Goal: Transaction & Acquisition: Purchase product/service

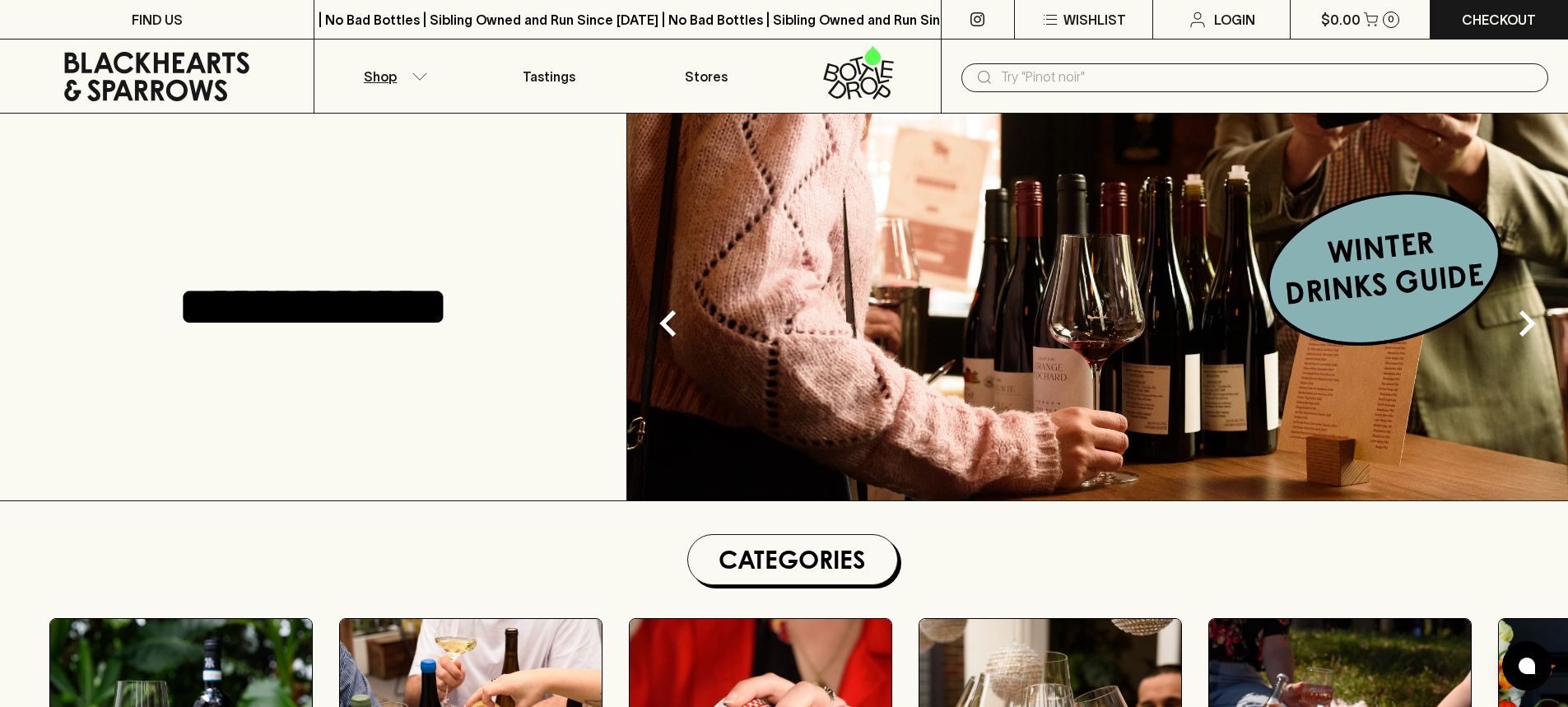
click at [380, 70] on p "Shop" at bounding box center [380, 77] width 33 height 20
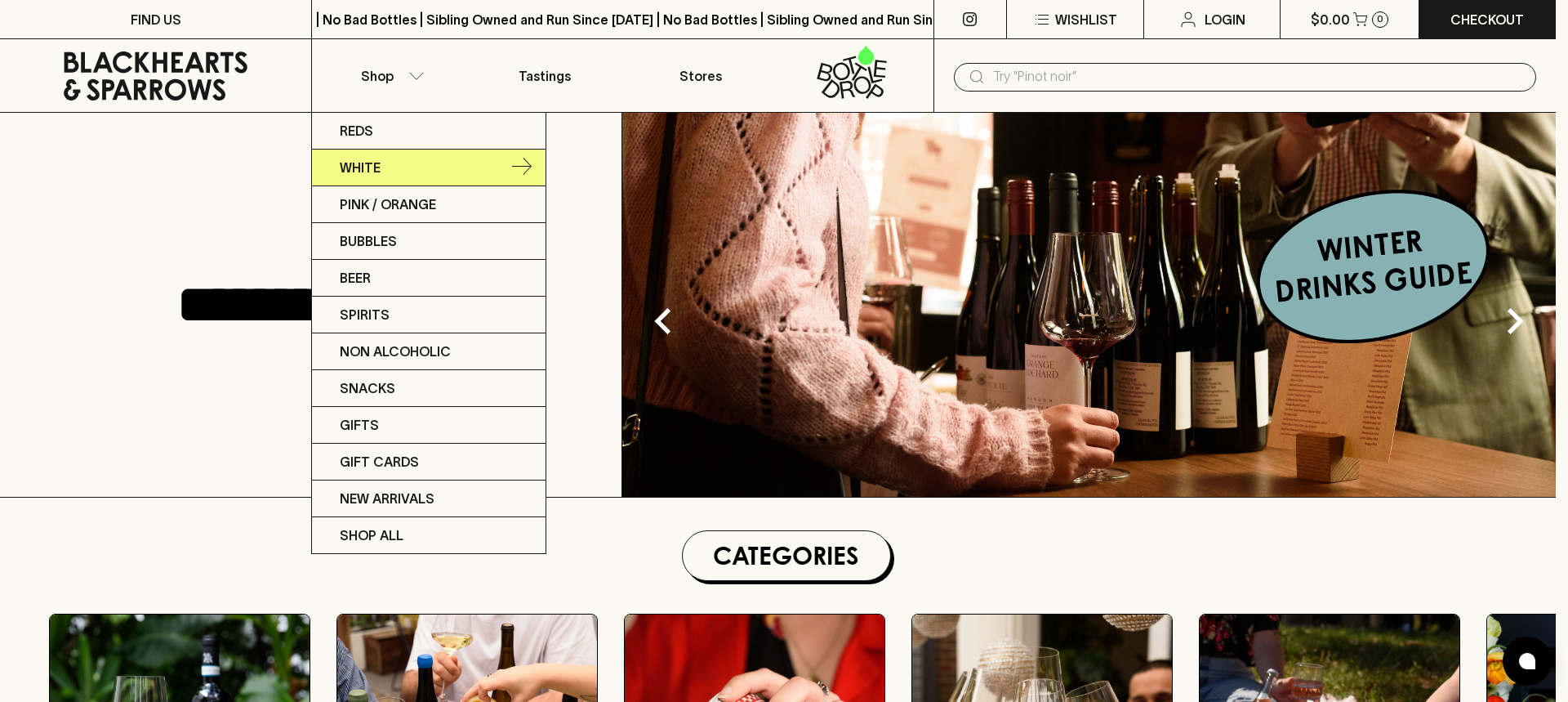
click at [463, 163] on link "White" at bounding box center [429, 168] width 234 height 37
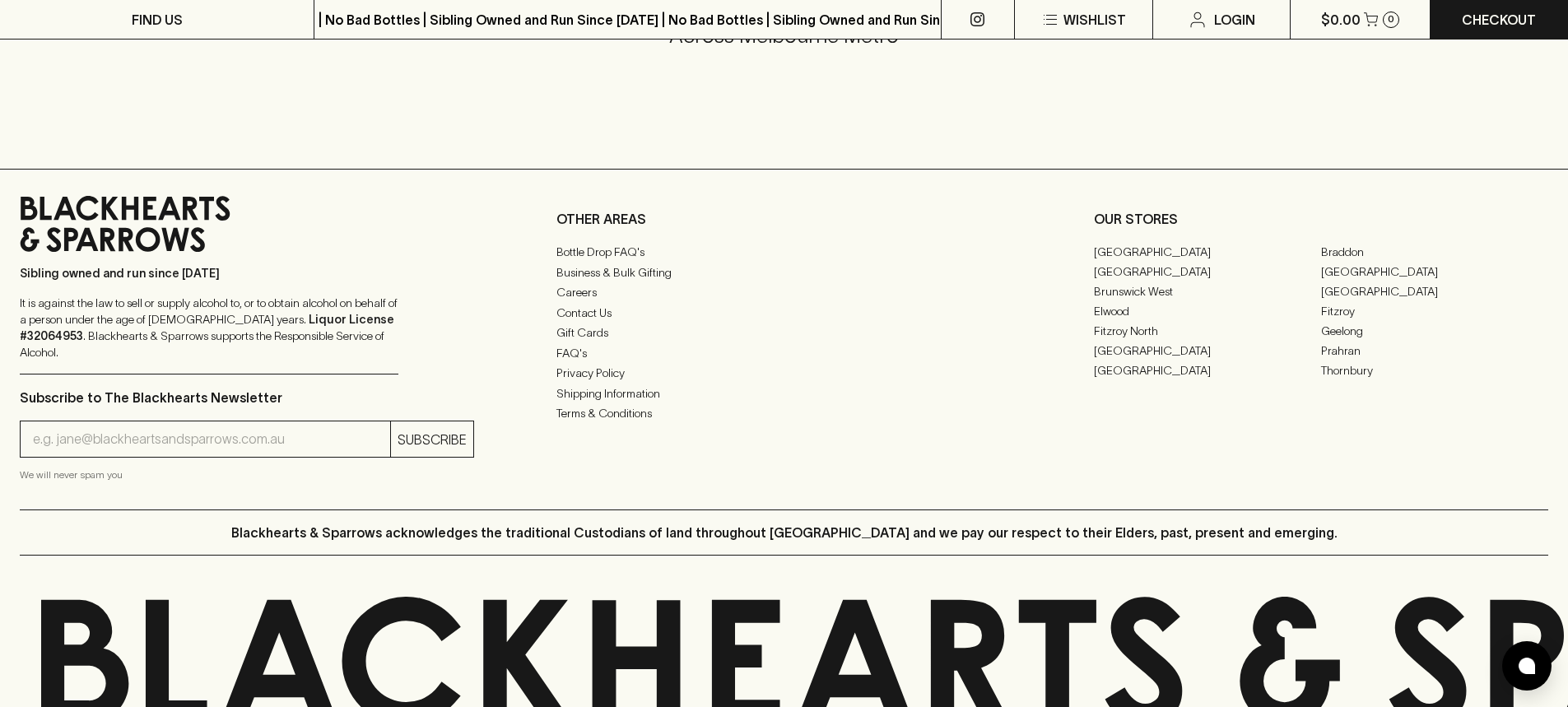
scroll to position [2618, 0]
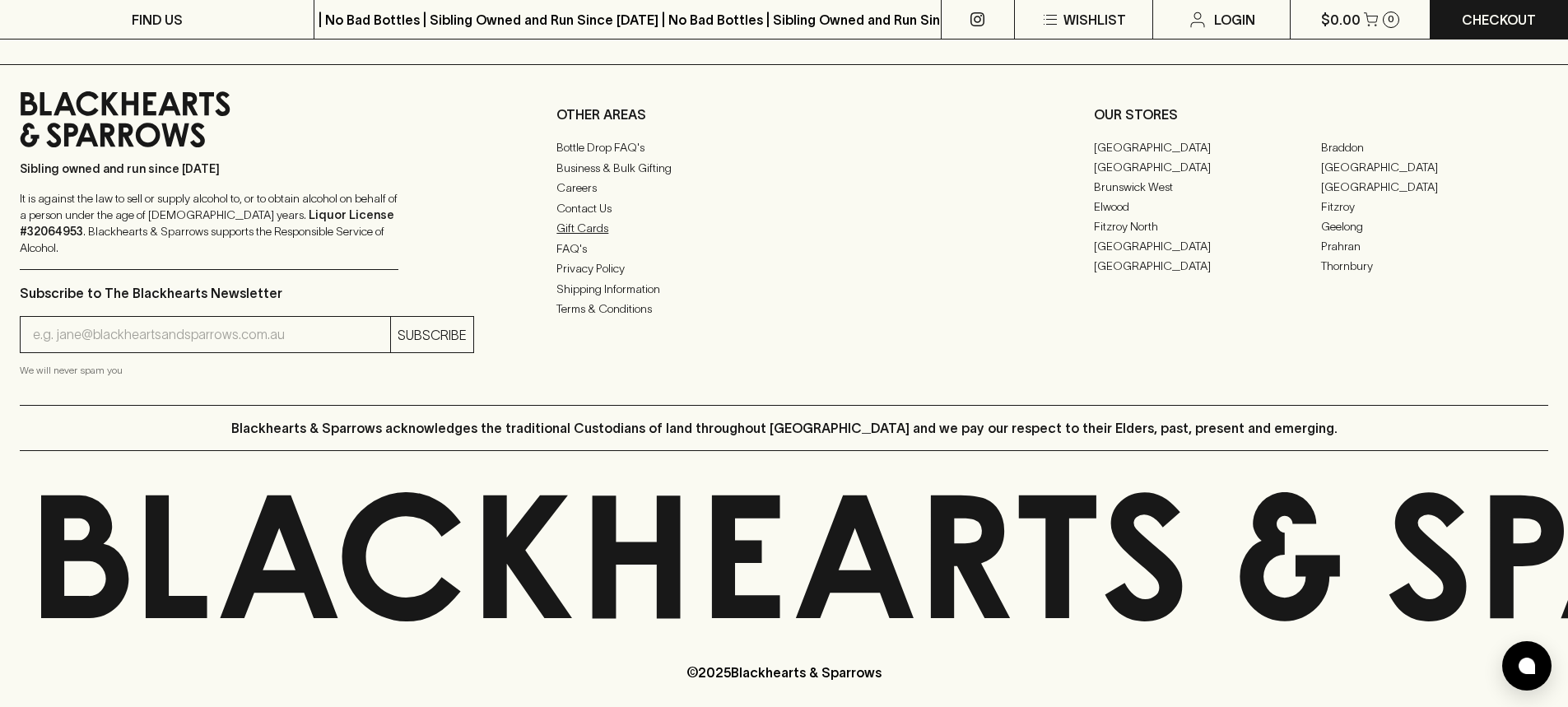
click at [584, 232] on link "Gift Cards" at bounding box center [784, 229] width 455 height 20
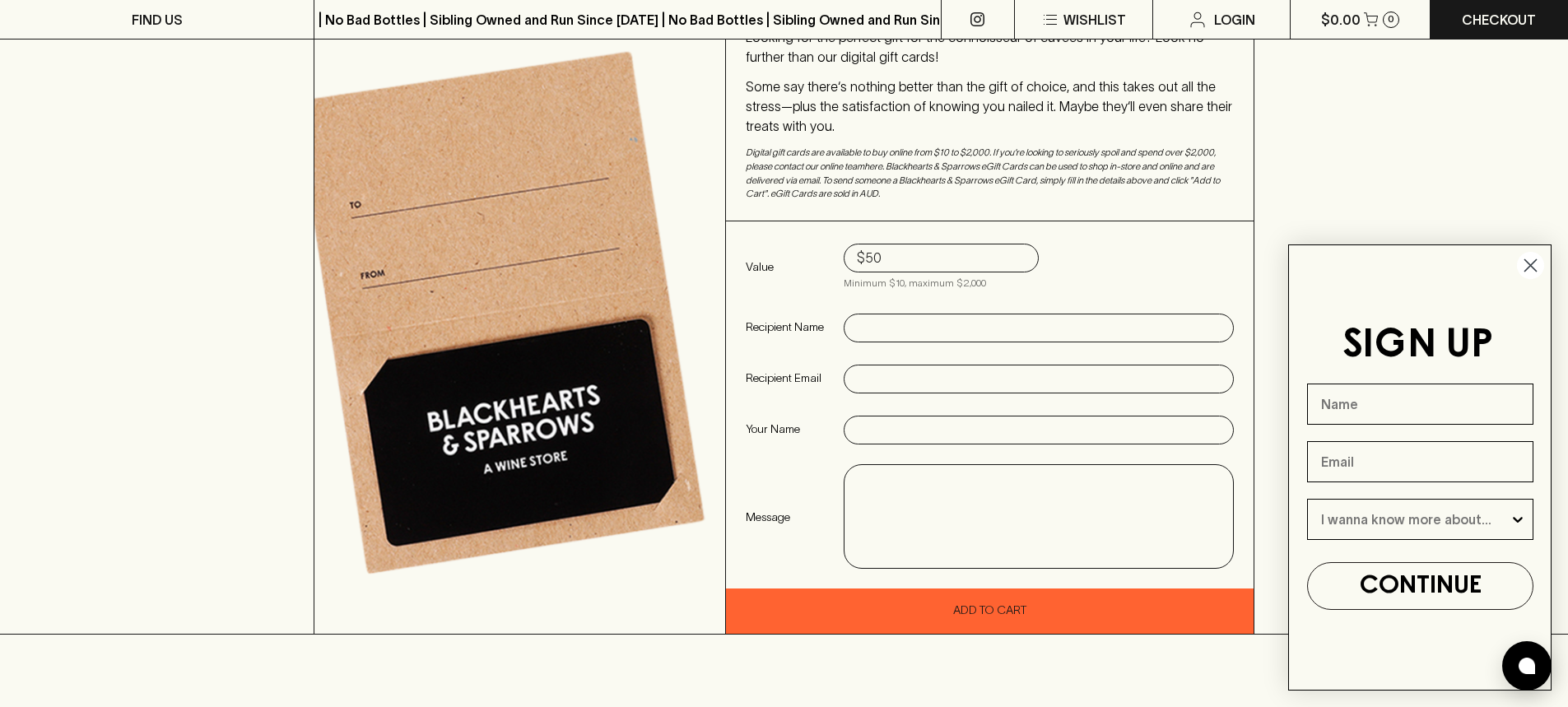
scroll to position [134, 0]
